Goal: Check status: Check status

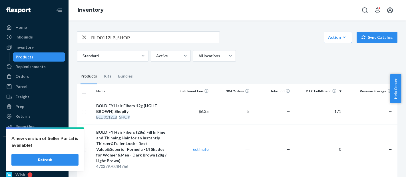
click at [108, 36] on input "BLD0112LB_SHOP" at bounding box center [155, 37] width 129 height 11
paste input "3308"
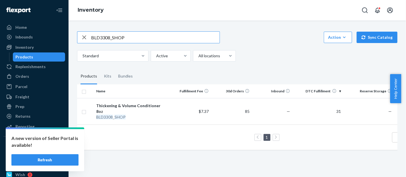
click at [101, 37] on input "BLD3308_SHOP" at bounding box center [155, 37] width 129 height 11
paste input "2402"
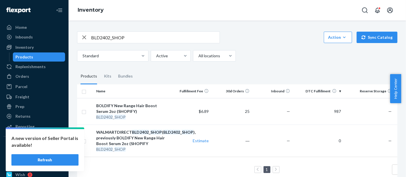
click at [102, 38] on input "BLD2402_SHOP" at bounding box center [155, 37] width 129 height 11
paste input "400GR"
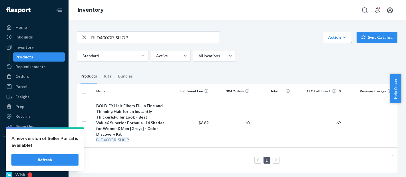
click at [107, 39] on input "BLD400GR_SHOP" at bounding box center [155, 37] width 129 height 11
paste input "BLD0156MEDBL_SHOP"
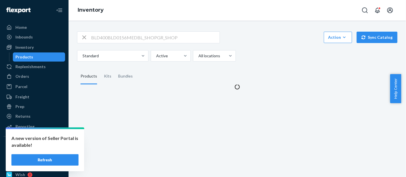
click at [107, 39] on input "BLD400BLD0156MEDBL_SHOPGR_SHOP" at bounding box center [155, 37] width 129 height 11
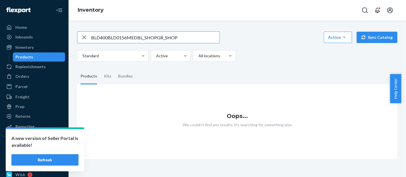
click at [107, 39] on input "BLD400BLD0156MEDBL_SHOPGR_SHOP" at bounding box center [155, 37] width 129 height 11
paste input "0156MEDBL"
type input "BLD0156MEDBL_SHOP"
